Goal: Task Accomplishment & Management: Use online tool/utility

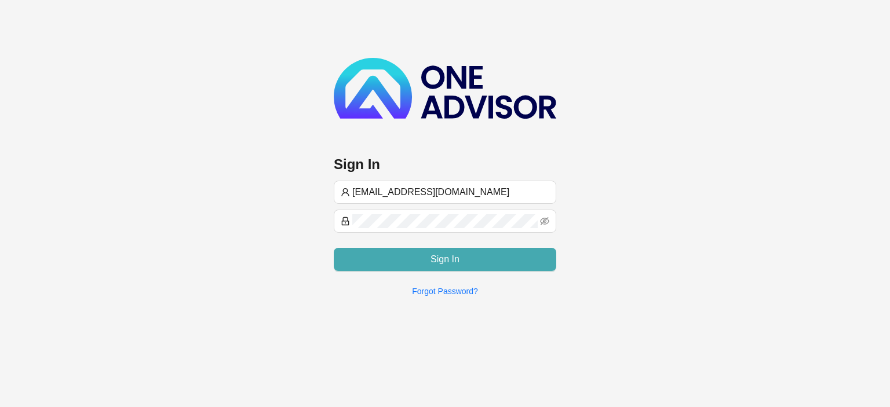
type input "[EMAIL_ADDRESS][DOMAIN_NAME]"
click at [397, 251] on button "Sign In" at bounding box center [445, 259] width 222 height 23
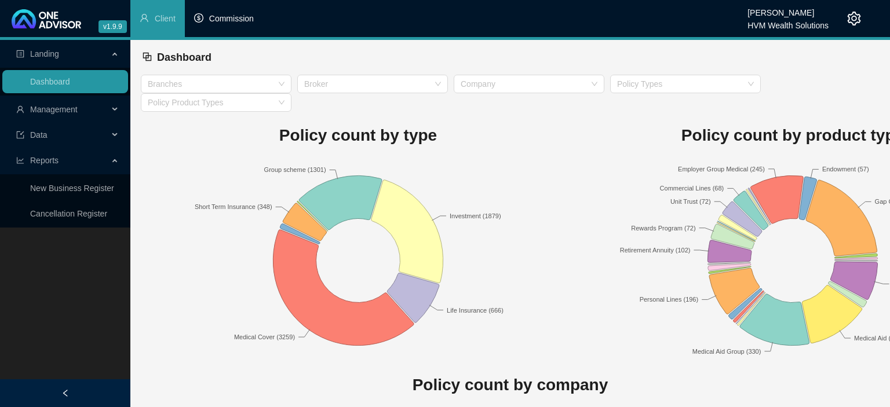
click at [237, 18] on span "Commission" at bounding box center [231, 18] width 45 height 9
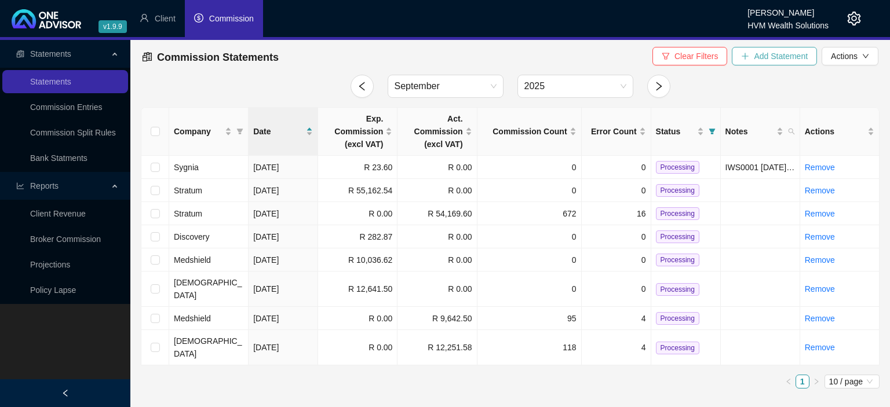
click at [752, 60] on button "Add Statement" at bounding box center [774, 56] width 85 height 19
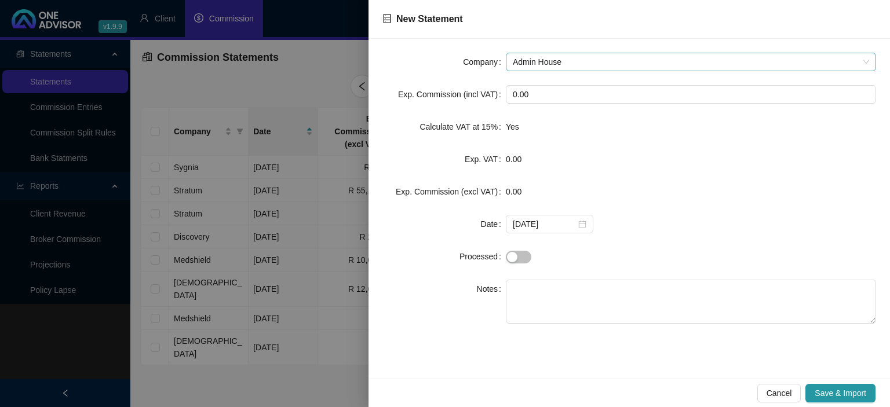
click at [529, 61] on span "Admin House" at bounding box center [691, 61] width 356 height 17
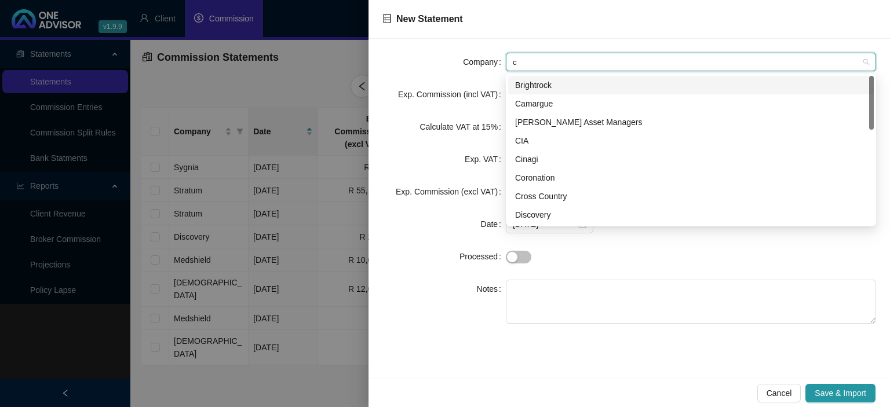
type input "cr"
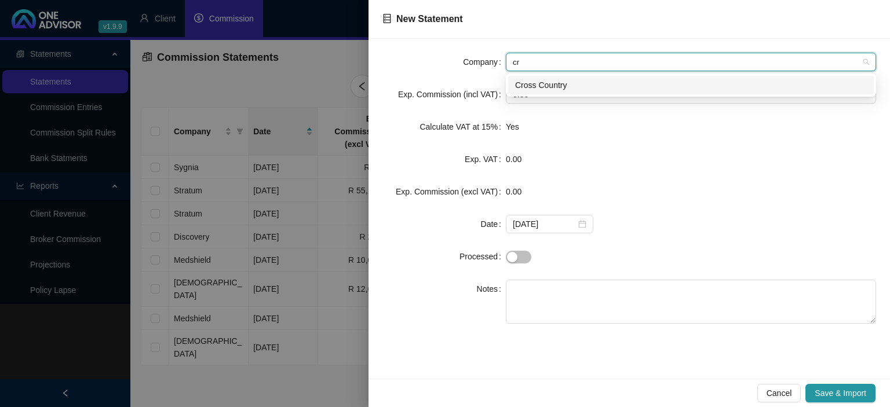
click at [536, 81] on div "Cross Country" at bounding box center [691, 85] width 352 height 13
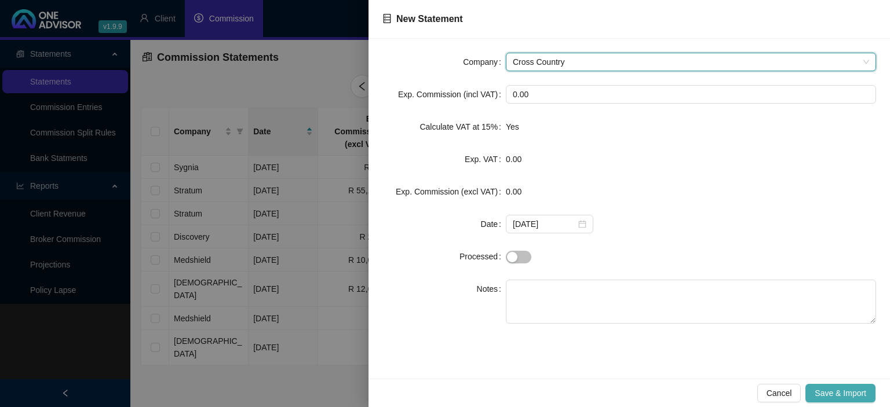
click at [821, 386] on button "Save & Import" at bounding box center [840, 393] width 70 height 19
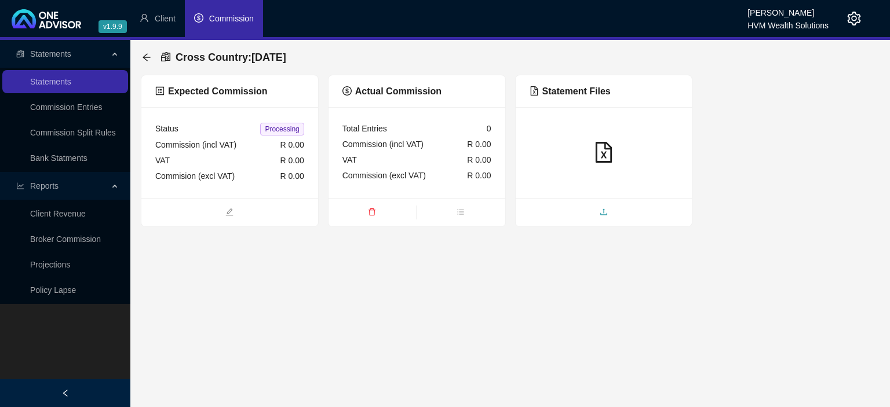
click at [583, 210] on span "upload" at bounding box center [604, 213] width 177 height 13
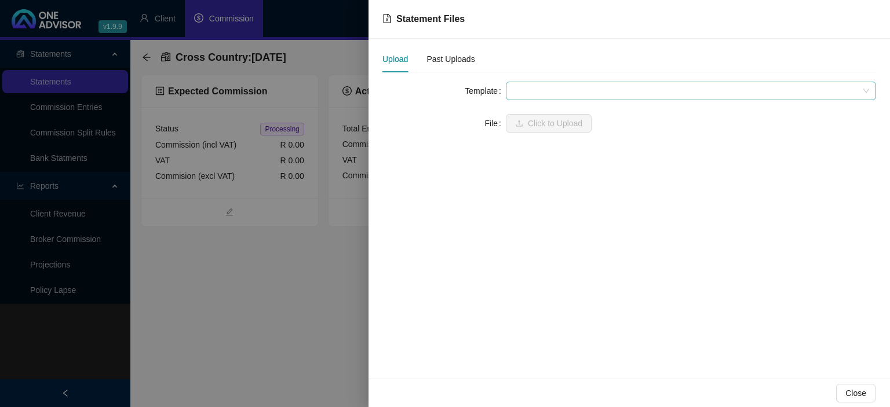
click at [525, 88] on span at bounding box center [691, 90] width 356 height 17
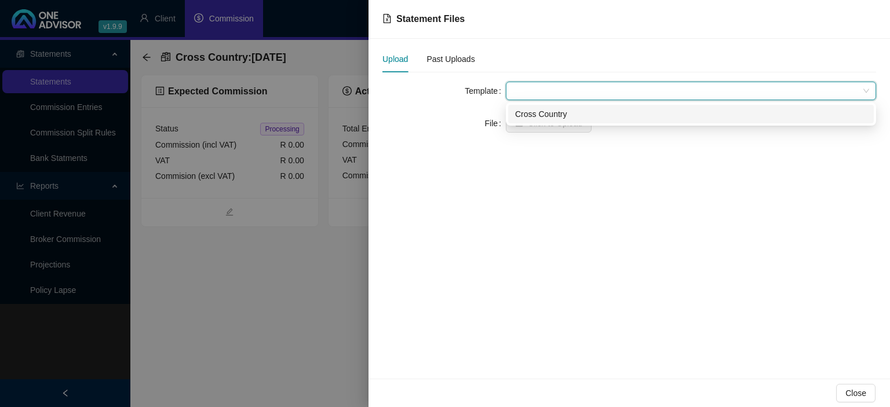
click at [536, 118] on div "Cross Country" at bounding box center [691, 114] width 352 height 13
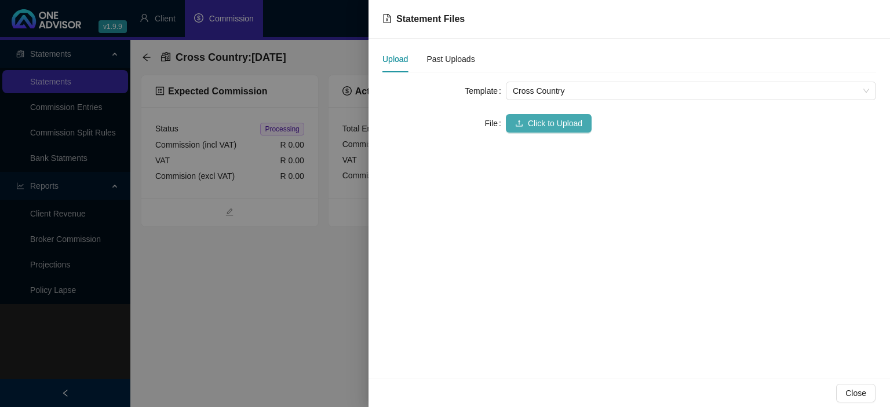
click at [536, 121] on span "Click to Upload" at bounding box center [555, 123] width 54 height 13
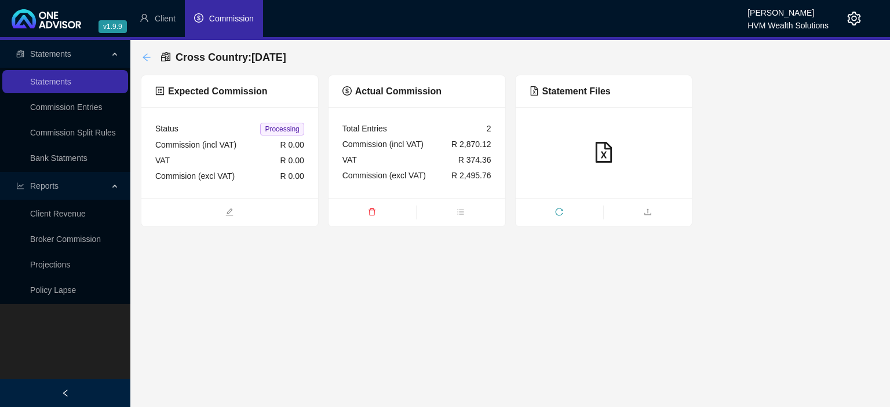
click at [148, 54] on icon "arrow-left" at bounding box center [146, 57] width 9 height 9
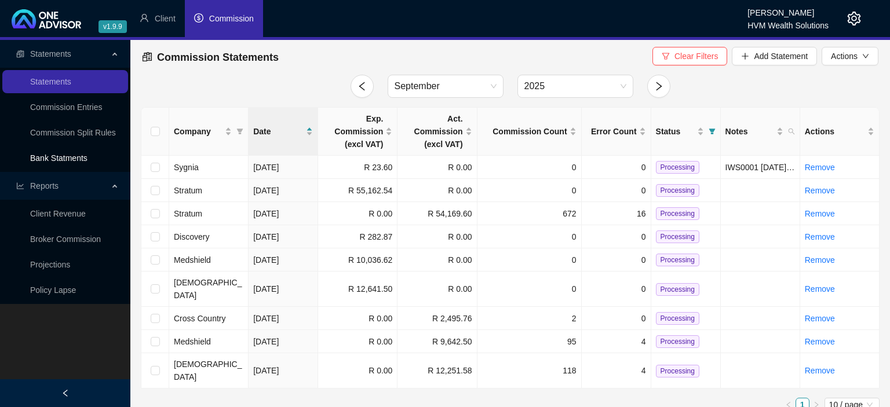
click at [74, 155] on link "Bank Statments" at bounding box center [58, 158] width 57 height 9
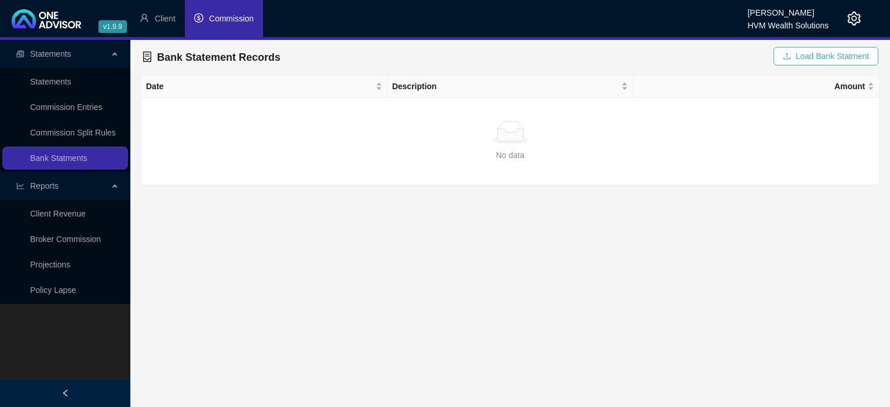
click at [794, 54] on button "Load Bank Statment" at bounding box center [825, 56] width 105 height 19
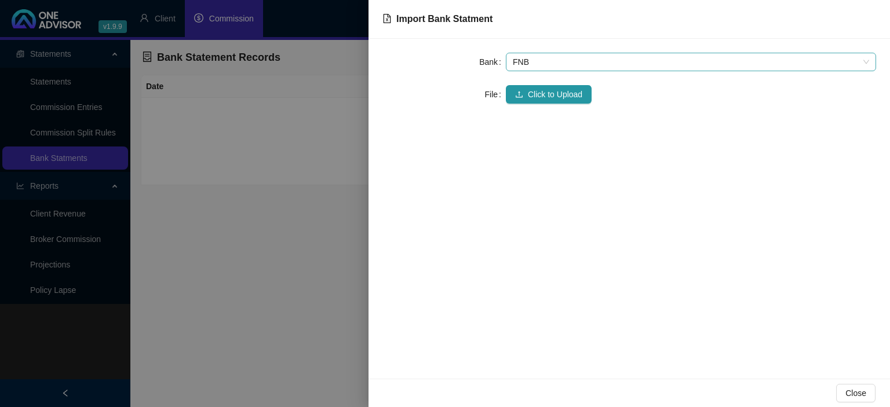
click at [580, 59] on span "FNB" at bounding box center [691, 61] width 356 height 17
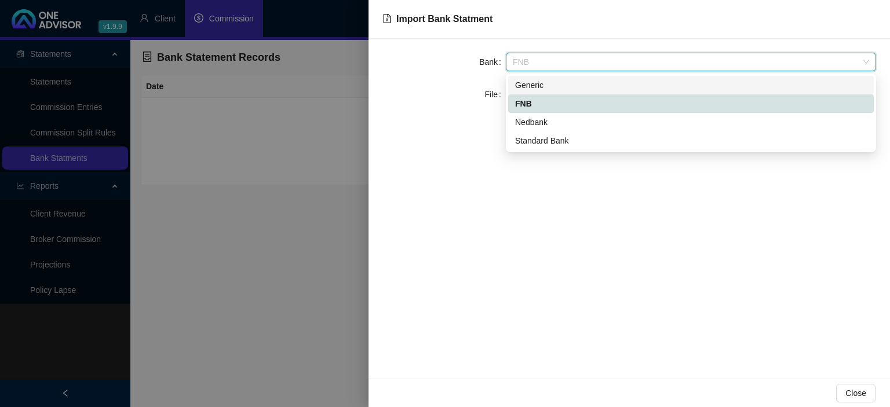
click at [533, 82] on div "Generic" at bounding box center [691, 85] width 352 height 13
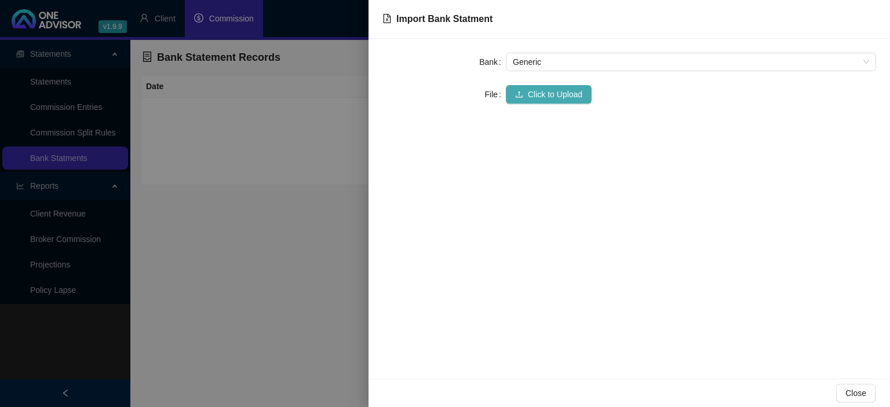
click at [532, 98] on span "Click to Upload" at bounding box center [555, 94] width 54 height 13
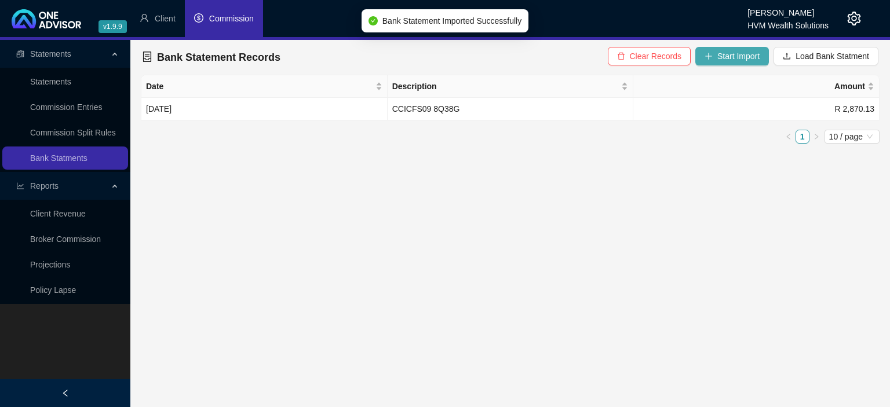
click at [754, 56] on span "Start Import" at bounding box center [738, 56] width 42 height 13
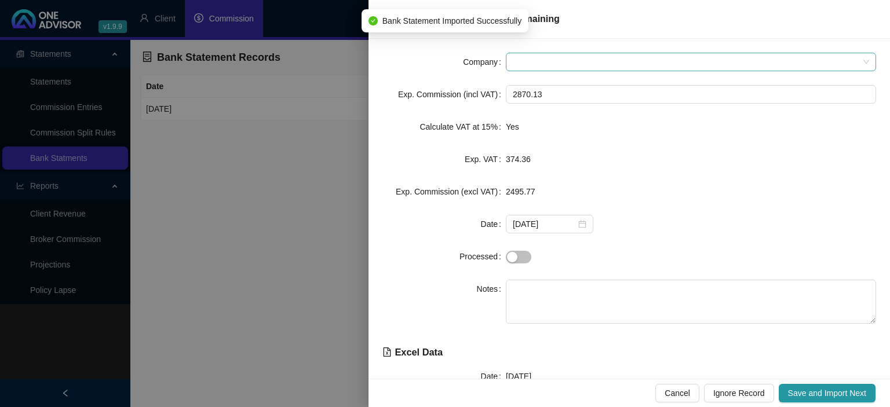
click at [541, 65] on span at bounding box center [691, 61] width 356 height 17
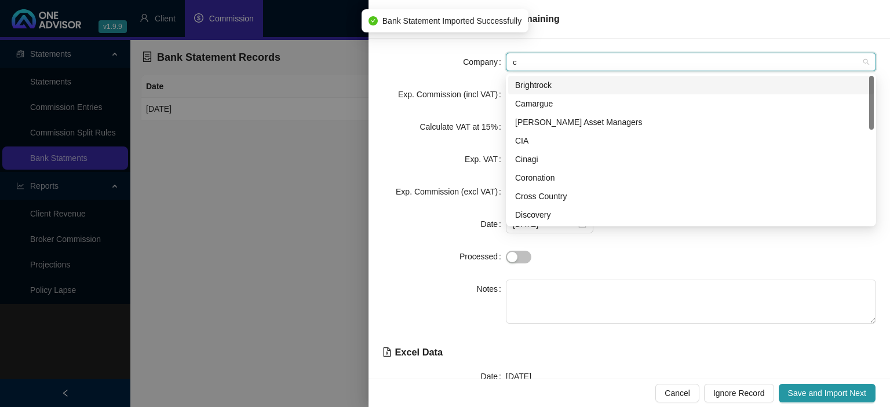
type input "cr"
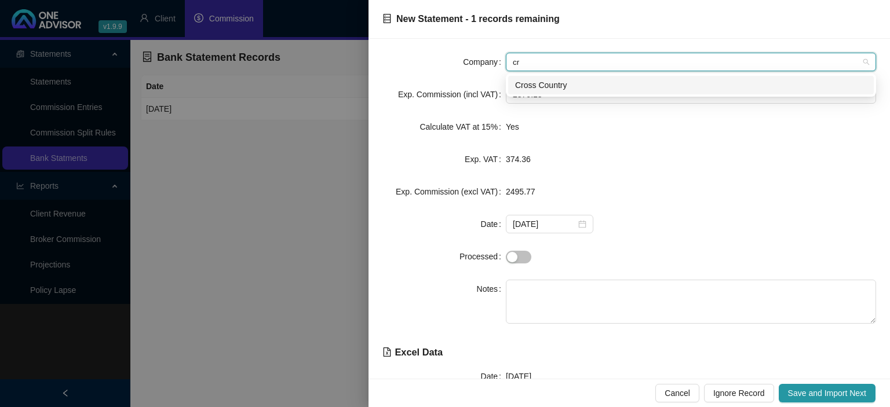
click at [547, 82] on div "Cross Country" at bounding box center [691, 85] width 352 height 13
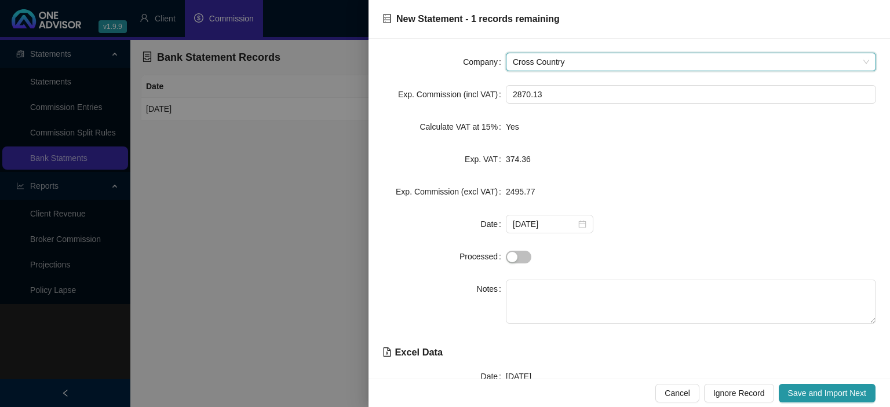
click at [821, 383] on div "Cancel Ignore Record Save and Import Next" at bounding box center [628, 393] width 521 height 28
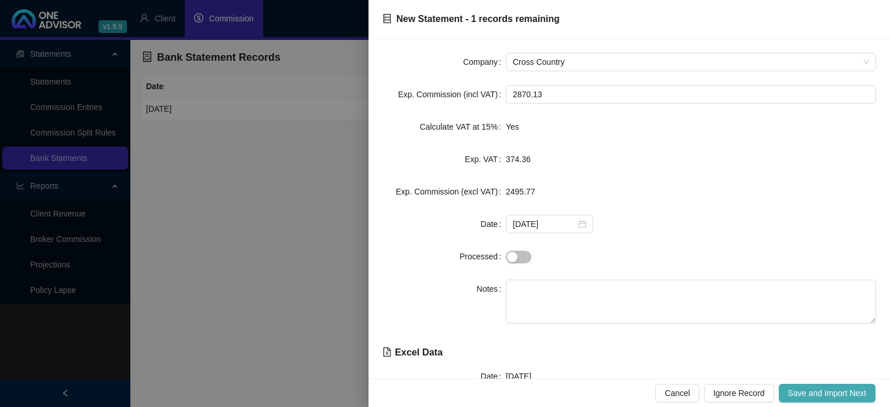
click at [820, 388] on span "Save and Import Next" at bounding box center [827, 393] width 78 height 13
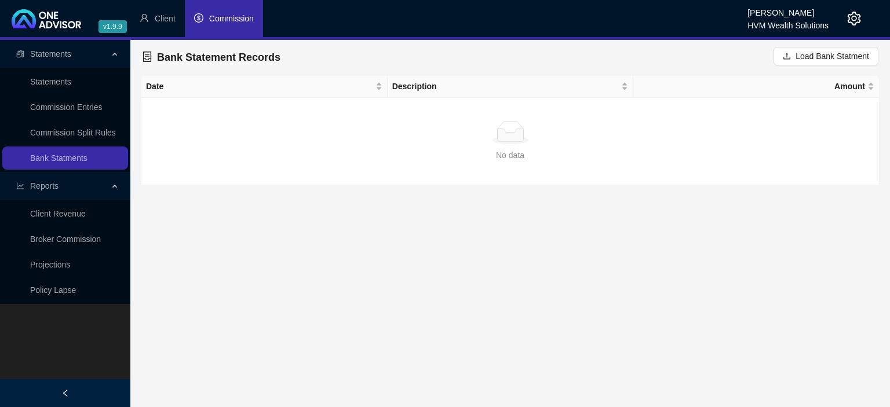
click at [233, 15] on span "Commission" at bounding box center [231, 18] width 45 height 9
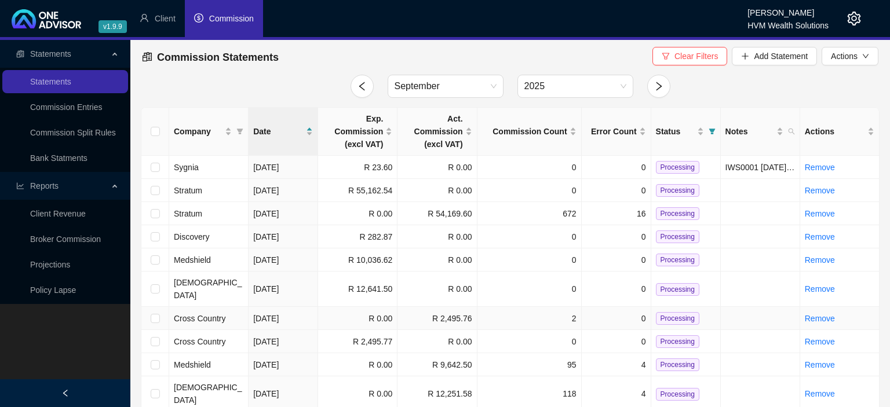
click at [150, 311] on td at bounding box center [155, 318] width 28 height 23
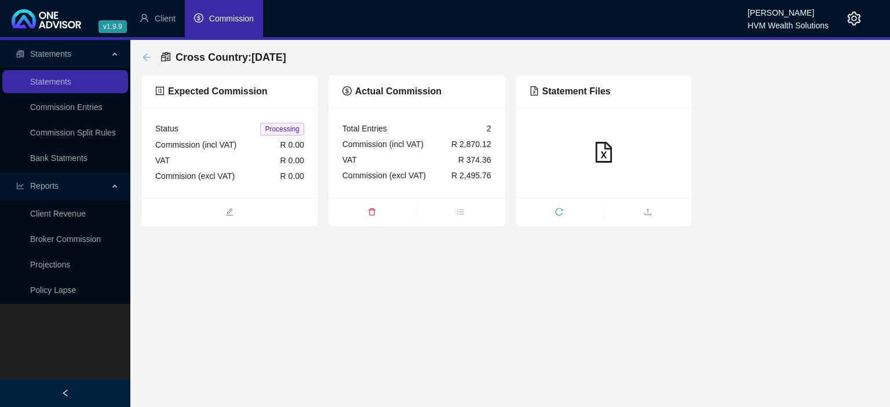
click at [149, 61] on icon "arrow-left" at bounding box center [146, 57] width 9 height 9
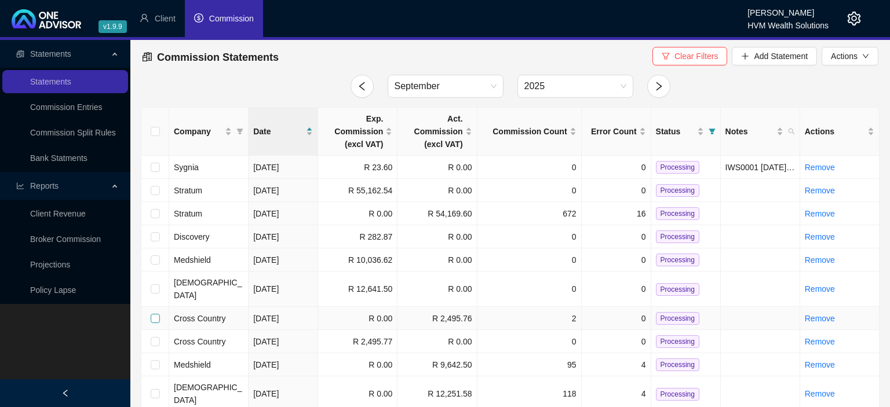
click at [156, 314] on input "checkbox" at bounding box center [155, 318] width 9 height 9
checkbox input "true"
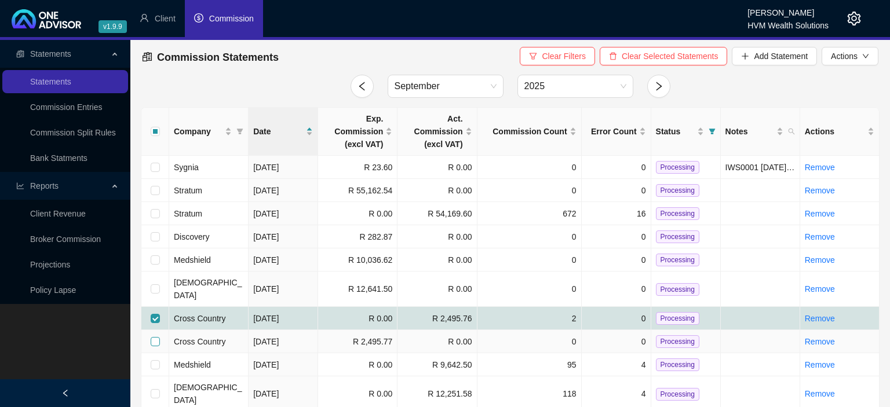
click at [155, 337] on input "checkbox" at bounding box center [155, 341] width 9 height 9
checkbox input "true"
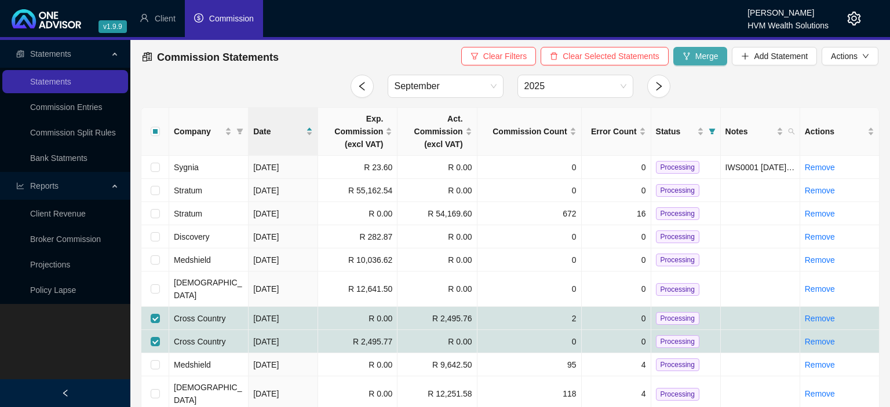
click at [703, 57] on span "Merge" at bounding box center [706, 56] width 23 height 13
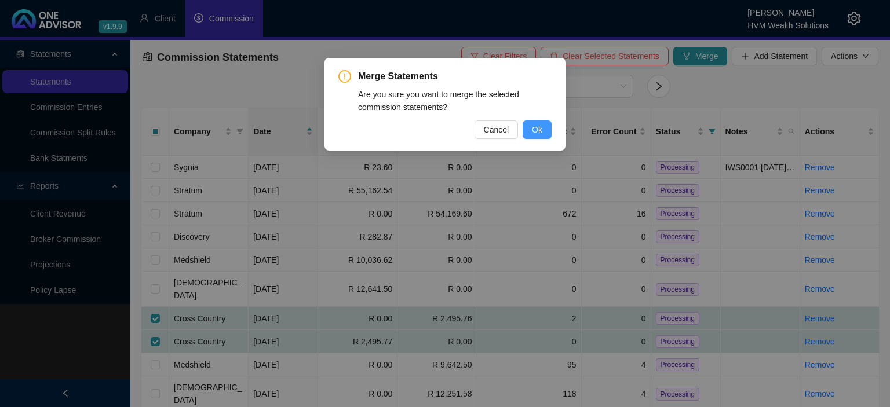
click at [534, 131] on span "Ok" at bounding box center [537, 129] width 10 height 13
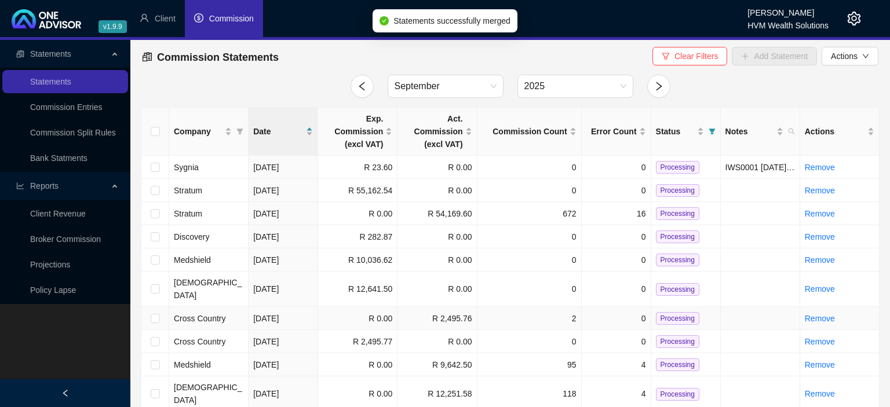
checkbox input "false"
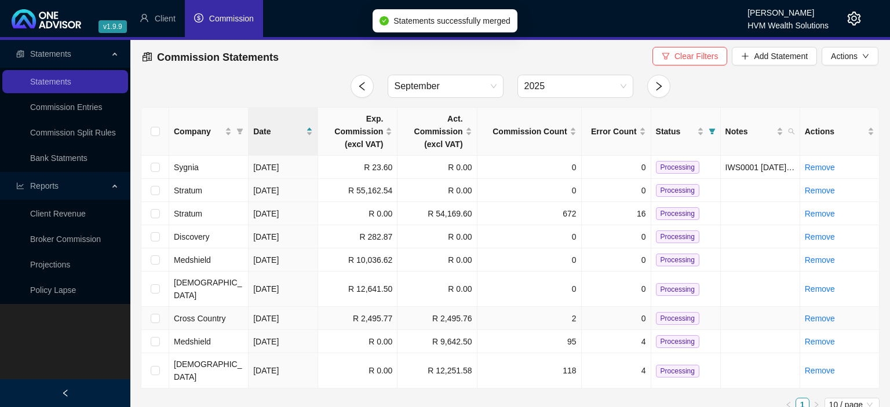
click at [657, 312] on span "Processing" at bounding box center [677, 318] width 43 height 13
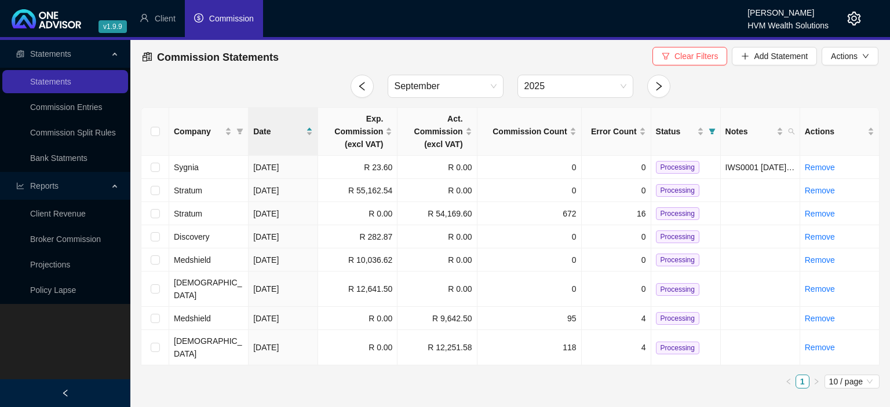
click at [845, 20] on div at bounding box center [844, 18] width 32 height 37
click at [852, 21] on icon "setting" at bounding box center [854, 19] width 14 height 14
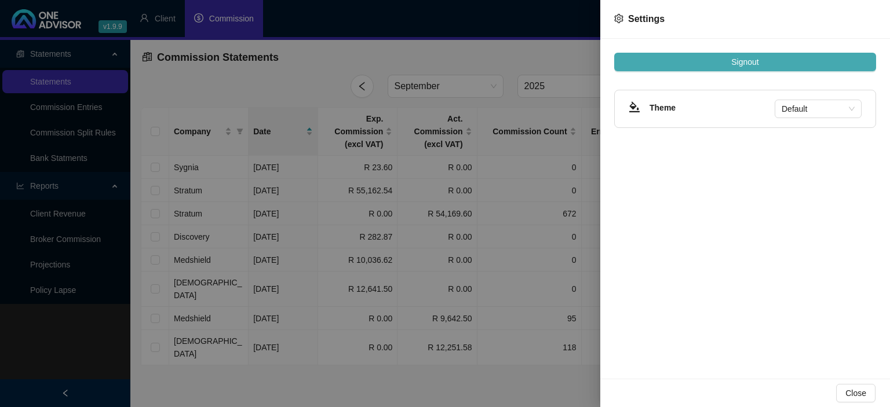
click at [735, 54] on button "Signout" at bounding box center [745, 62] width 262 height 19
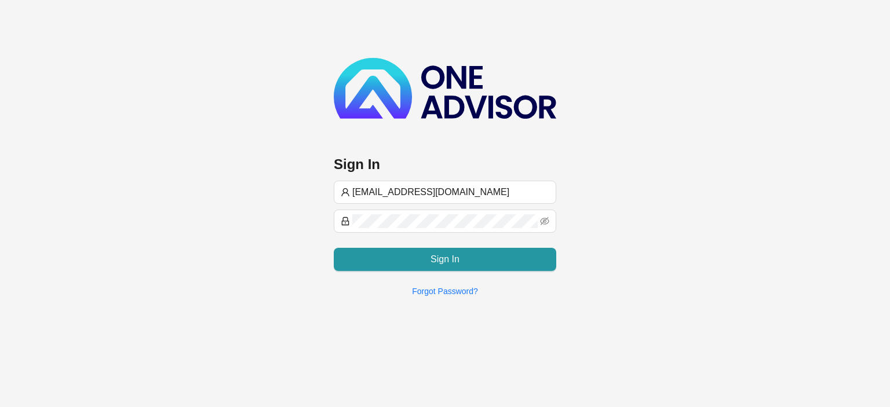
type input "[EMAIL_ADDRESS][DOMAIN_NAME]"
